Goal: Task Accomplishment & Management: Use online tool/utility

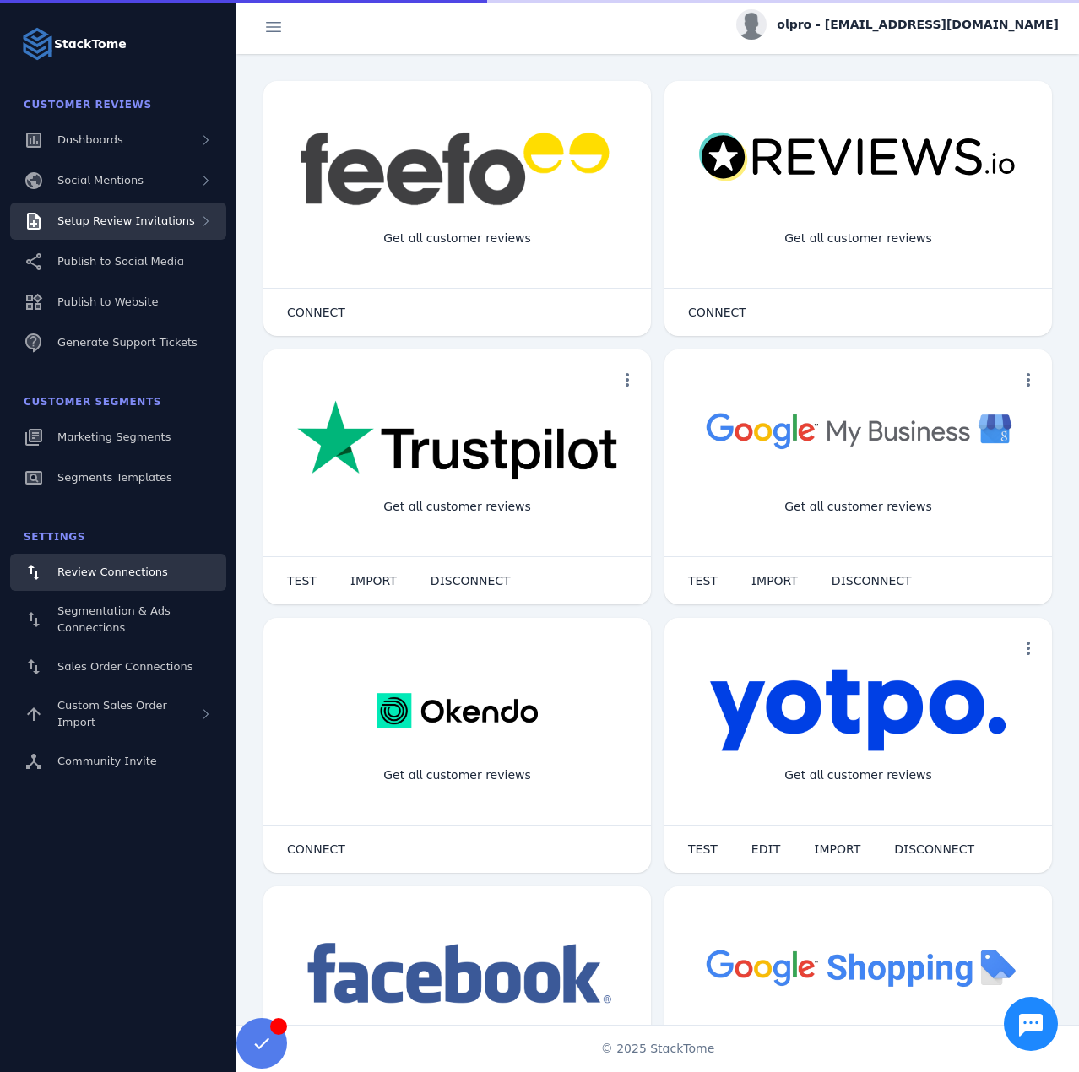
click at [160, 232] on div "Setup Review Invitations" at bounding box center [118, 221] width 216 height 37
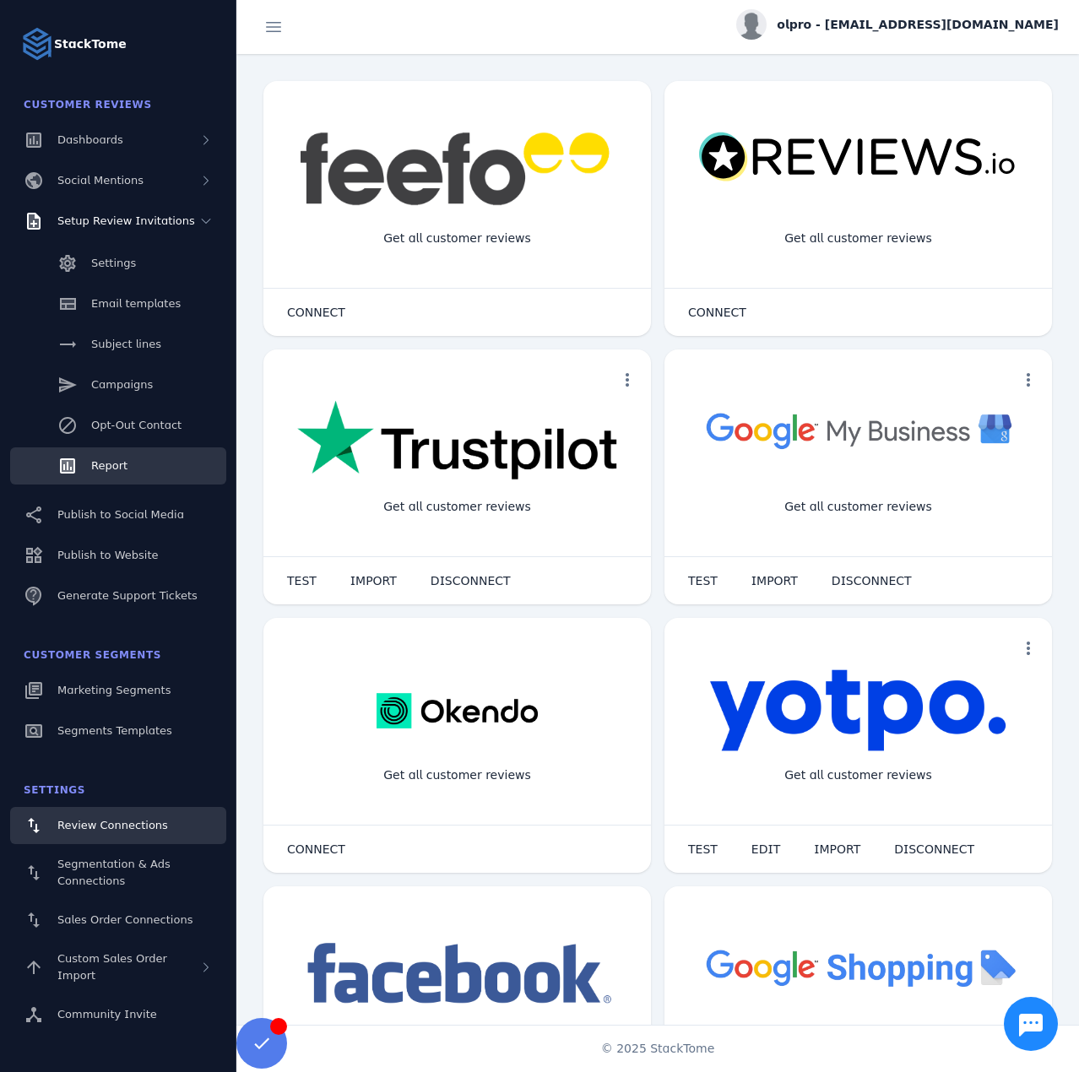
click at [122, 475] on link "Report" at bounding box center [118, 465] width 216 height 37
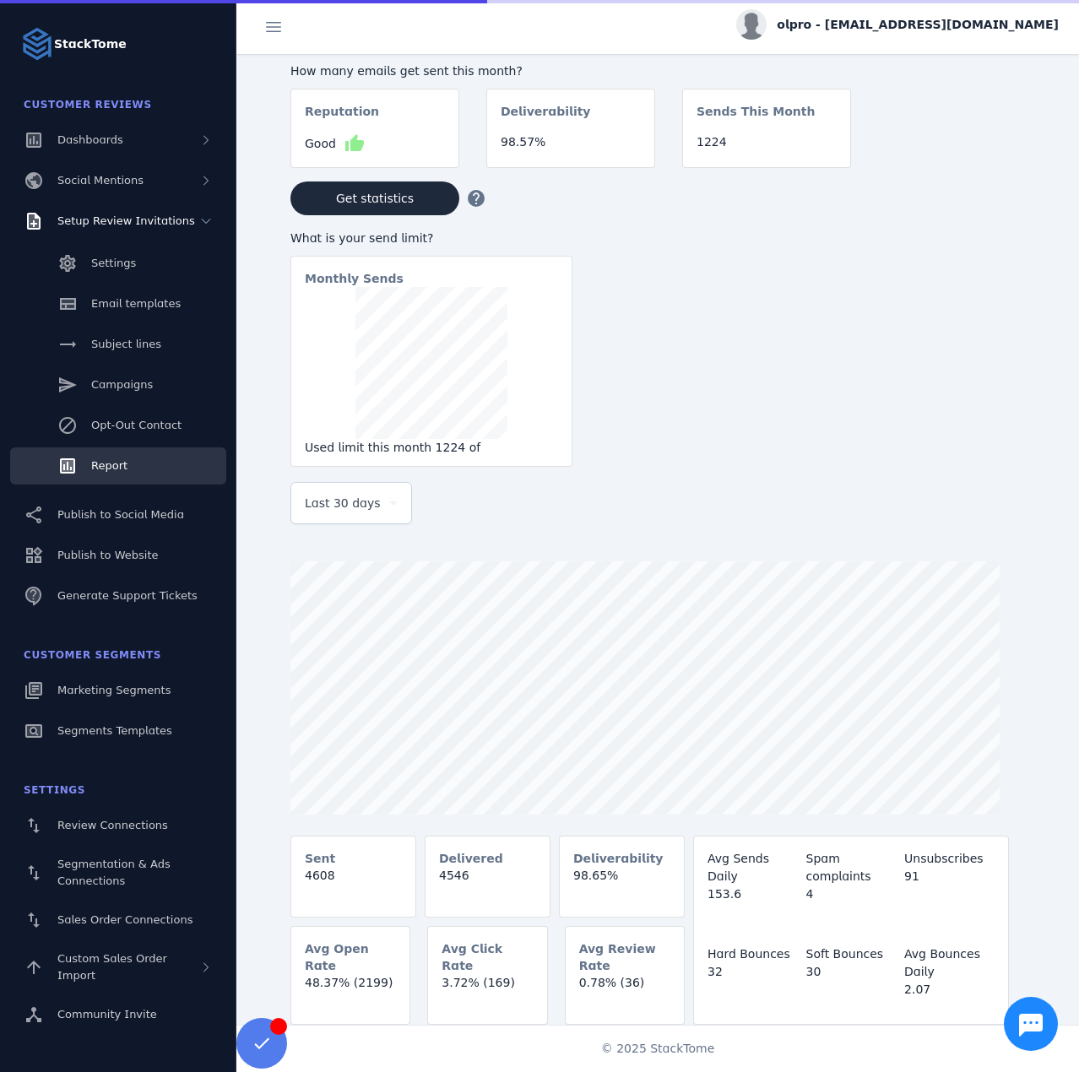
click at [357, 513] on span "Last 30 days" at bounding box center [343, 503] width 76 height 20
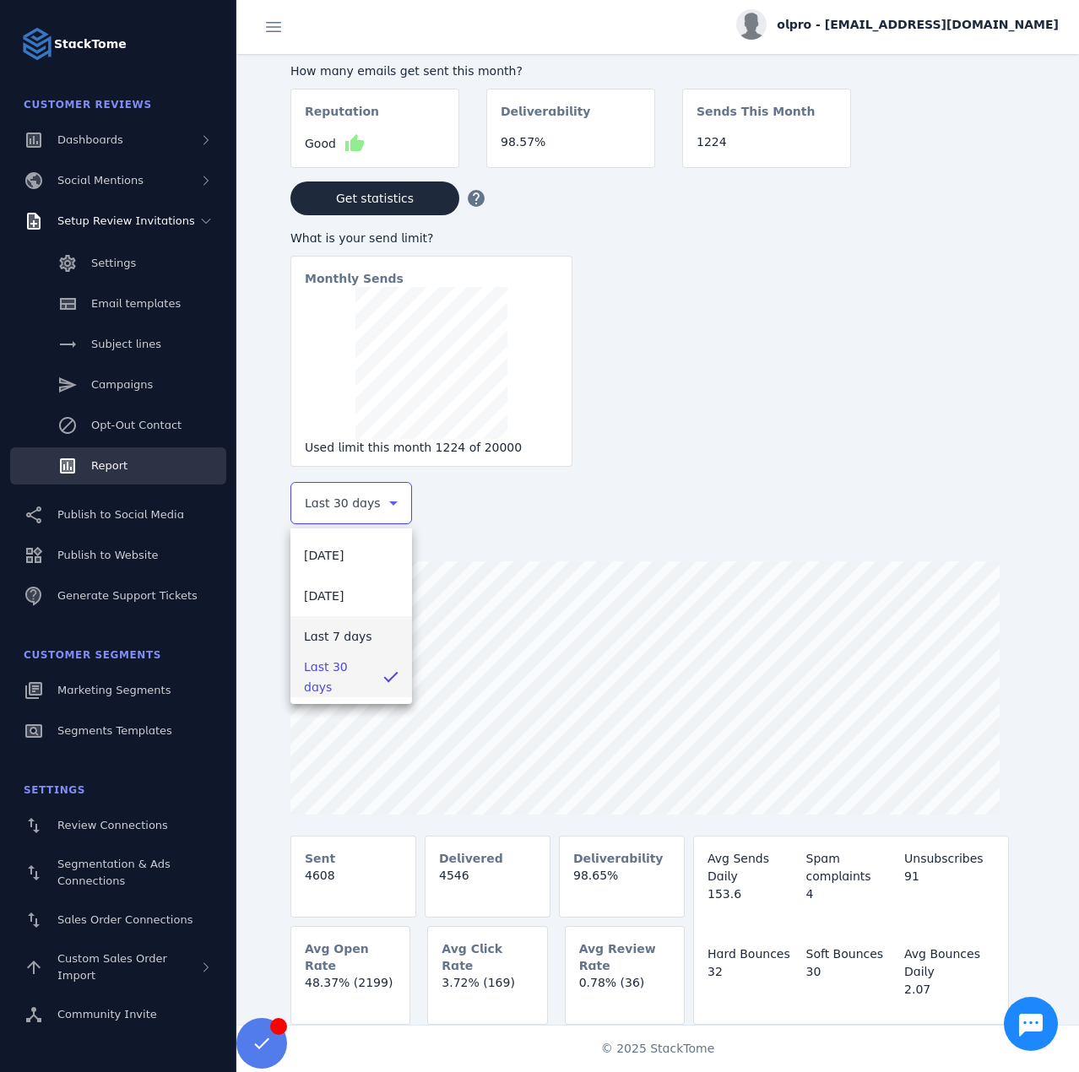
click at [338, 624] on mat-option "Last 7 days" at bounding box center [351, 636] width 122 height 41
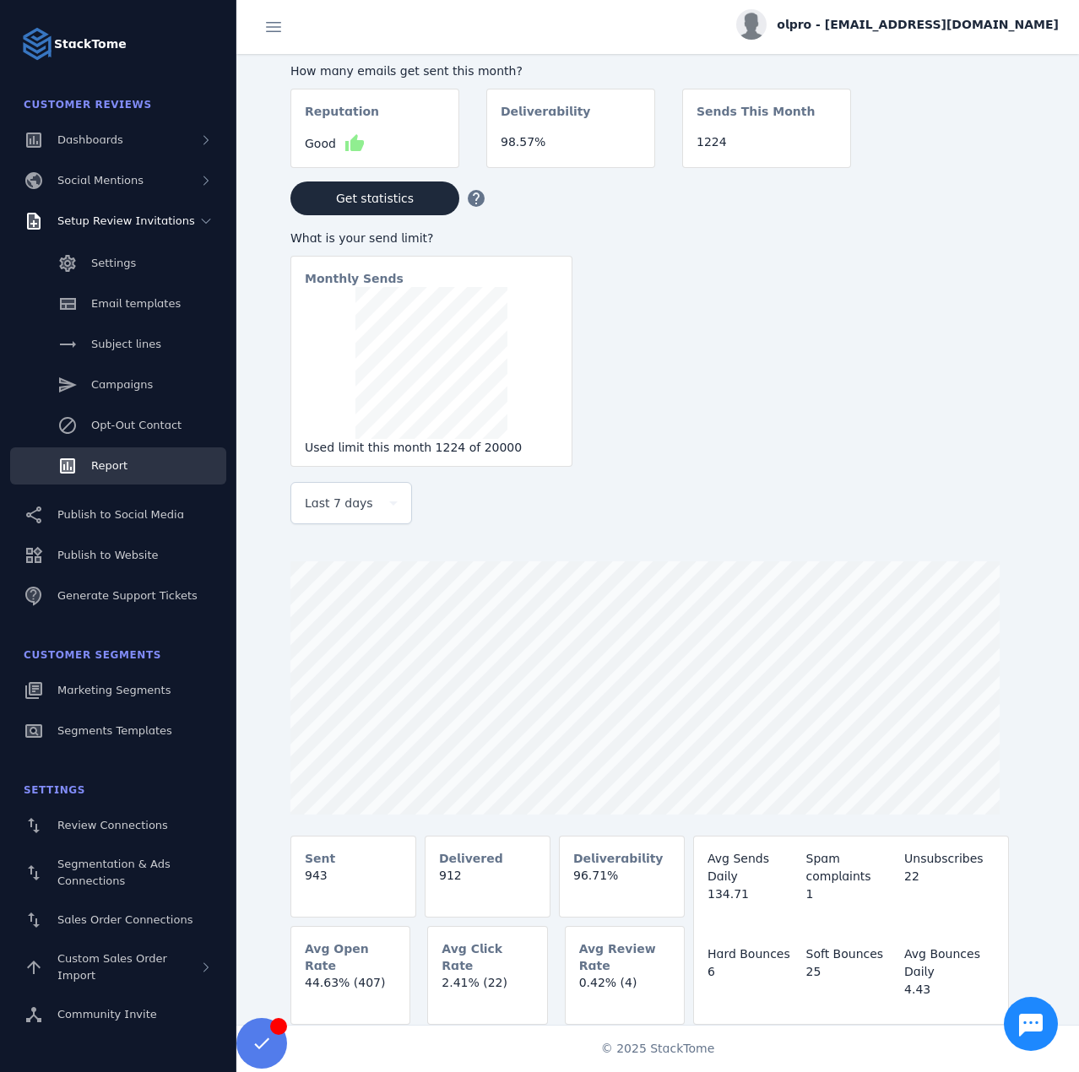
click at [946, 22] on span "olpro - [EMAIL_ADDRESS][DOMAIN_NAME]" at bounding box center [918, 25] width 282 height 18
click at [990, 158] on span "Sign out" at bounding box center [1005, 163] width 49 height 20
